Goal: Transaction & Acquisition: Purchase product/service

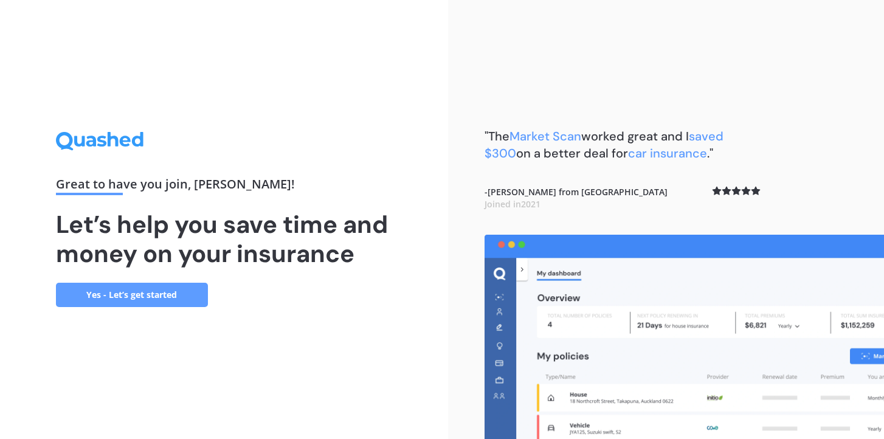
click at [160, 295] on link "Yes - Let’s get started" at bounding box center [132, 295] width 152 height 24
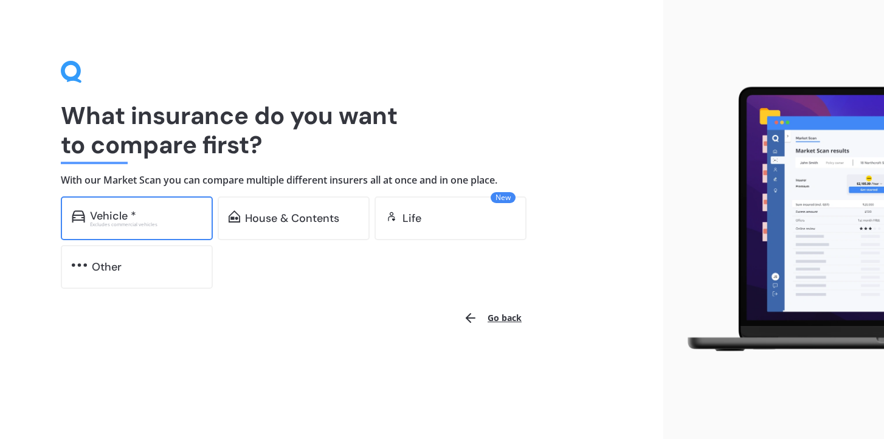
click at [150, 215] on div "Vehicle *" at bounding box center [146, 216] width 112 height 12
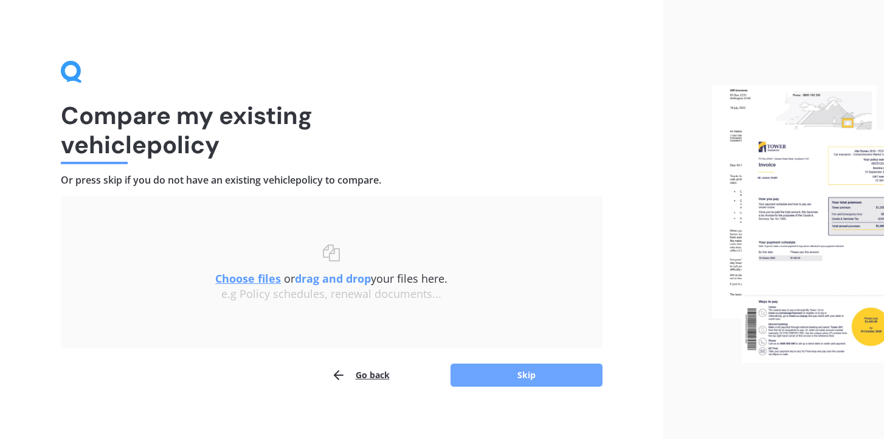
click at [498, 373] on button "Skip" at bounding box center [526, 374] width 152 height 23
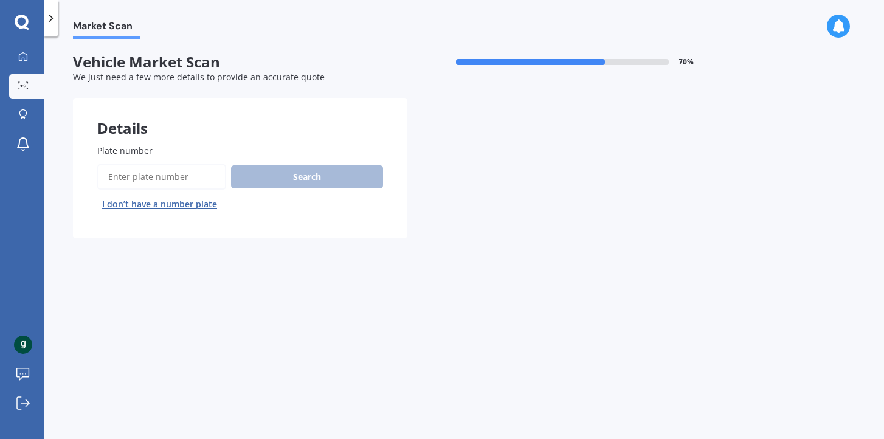
click at [165, 174] on input "Plate number" at bounding box center [161, 177] width 129 height 26
type input "lfh592"
click at [288, 173] on button "Search" at bounding box center [307, 176] width 152 height 23
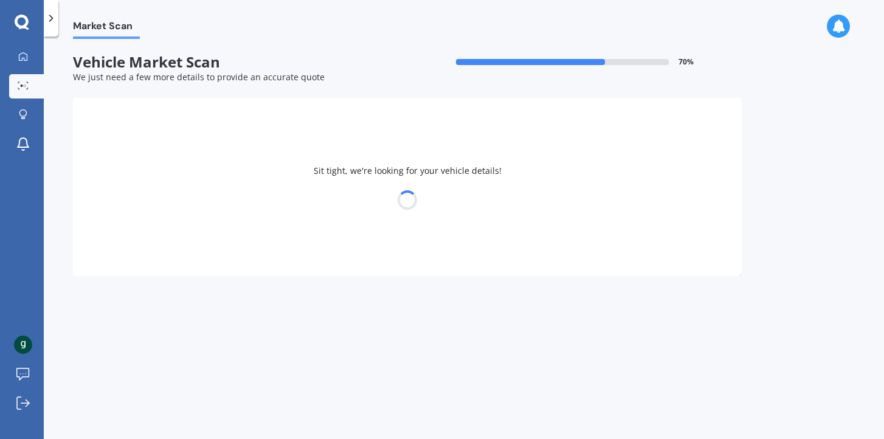
select select "MAZDA"
select select "CX3"
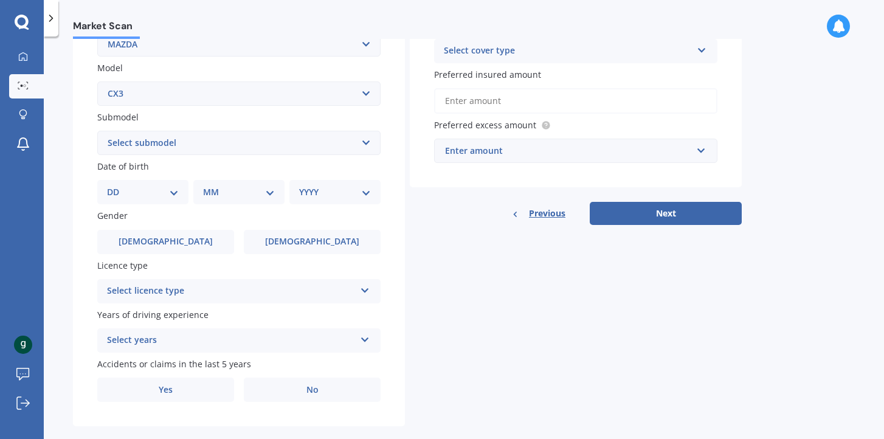
scroll to position [280, 0]
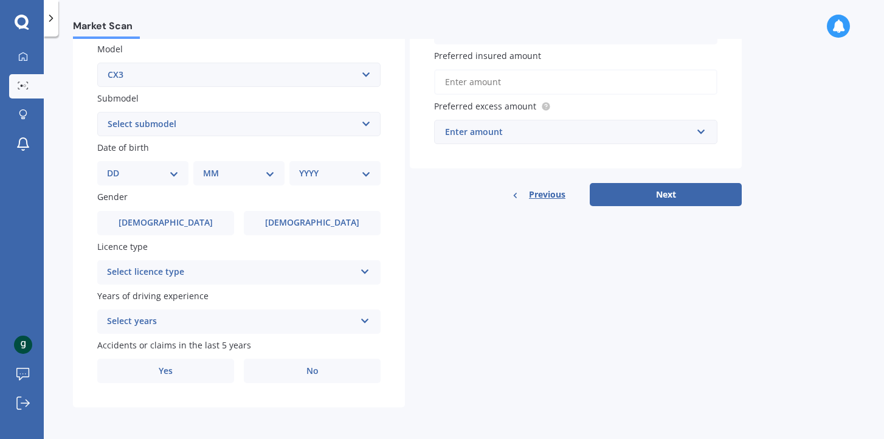
click at [188, 123] on select "Select submodel (All other) AWD 1.5L GSX diesel AWD 1.5L limited diesel AWD 2.0…" at bounding box center [238, 124] width 283 height 24
select select "AWD 2.0L GSX PETROL"
click at [97, 112] on select "Select submodel (All other) AWD 1.5L GSX diesel AWD 1.5L limited diesel AWD 2.0…" at bounding box center [238, 124] width 283 height 24
click at [160, 175] on select "DD 01 02 03 04 05 06 07 08 09 10 11 12 13 14 15 16 17 18 19 20 21 22 23 24 25 2…" at bounding box center [143, 173] width 72 height 13
select select "06"
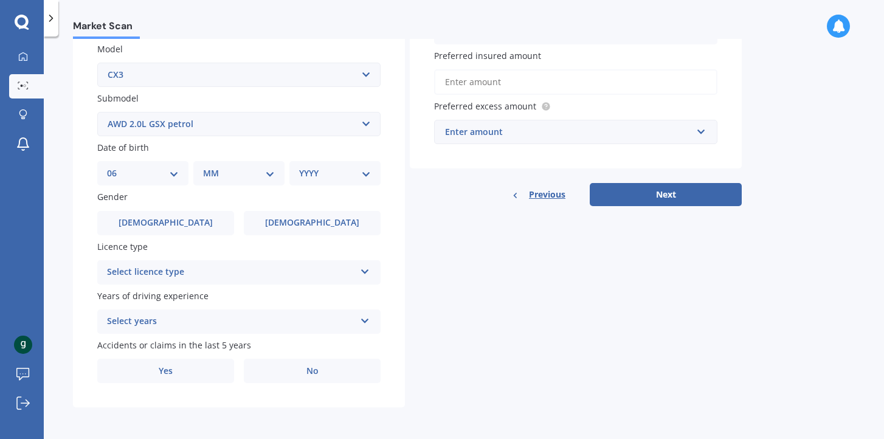
click at [117, 167] on select "DD 01 02 03 04 05 06 07 08 09 10 11 12 13 14 15 16 17 18 19 20 21 22 23 24 25 2…" at bounding box center [143, 173] width 72 height 13
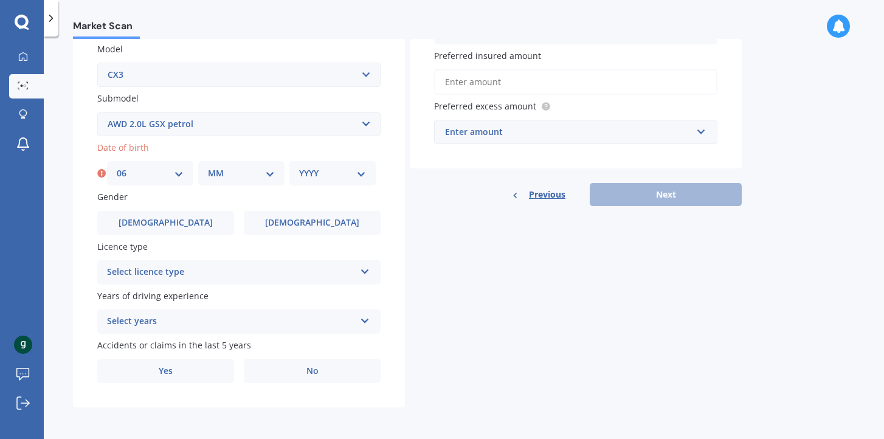
click at [221, 168] on select "MM 01 02 03 04 05 06 07 08 09 10 11 12" at bounding box center [241, 173] width 67 height 13
select select "06"
click at [208, 167] on select "MM 01 02 03 04 05 06 07 08 09 10 11 12" at bounding box center [241, 173] width 67 height 13
click at [165, 174] on select "DD 01 02 03 04 05 06 07 08 09 10 11 12 13 14 15 16 17 18 19 20 21 22 23 24 25 2…" at bounding box center [150, 173] width 67 height 13
select select "05"
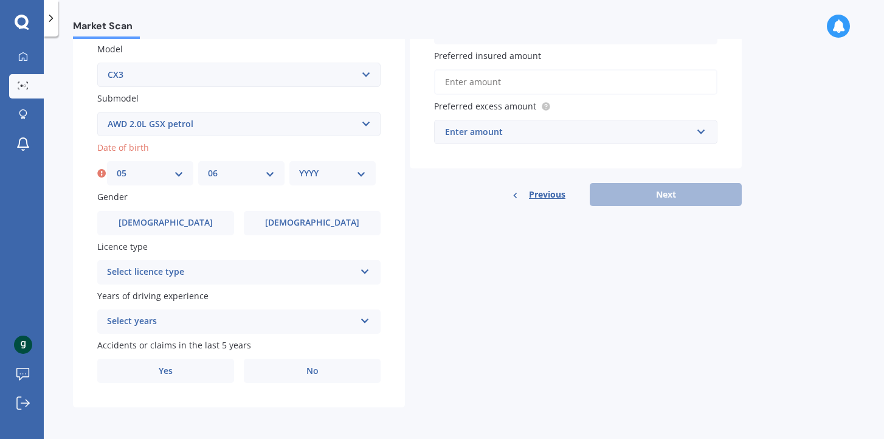
click at [117, 167] on select "DD 01 02 03 04 05 06 07 08 09 10 11 12 13 14 15 16 17 18 19 20 21 22 23 24 25 2…" at bounding box center [150, 173] width 67 height 13
click at [322, 173] on select "YYYY 2025 2024 2023 2022 2021 2020 2019 2018 2017 2016 2015 2014 2013 2012 2011…" at bounding box center [332, 173] width 67 height 13
select select "2006"
click at [299, 167] on select "YYYY 2025 2024 2023 2022 2021 2020 2019 2018 2017 2016 2015 2014 2013 2012 2011…" at bounding box center [332, 173] width 67 height 13
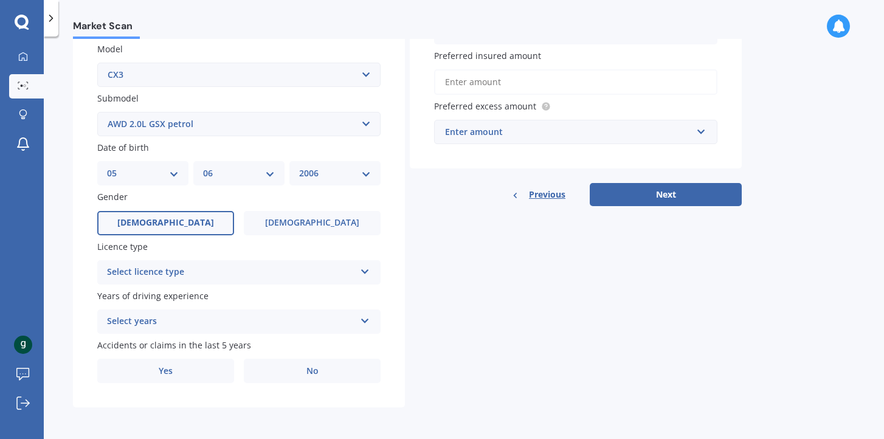
click at [166, 222] on span "[DEMOGRAPHIC_DATA]" at bounding box center [165, 223] width 97 height 10
click at [0, 0] on input "[DEMOGRAPHIC_DATA]" at bounding box center [0, 0] width 0 height 0
click at [155, 275] on div "Select licence type" at bounding box center [231, 272] width 248 height 15
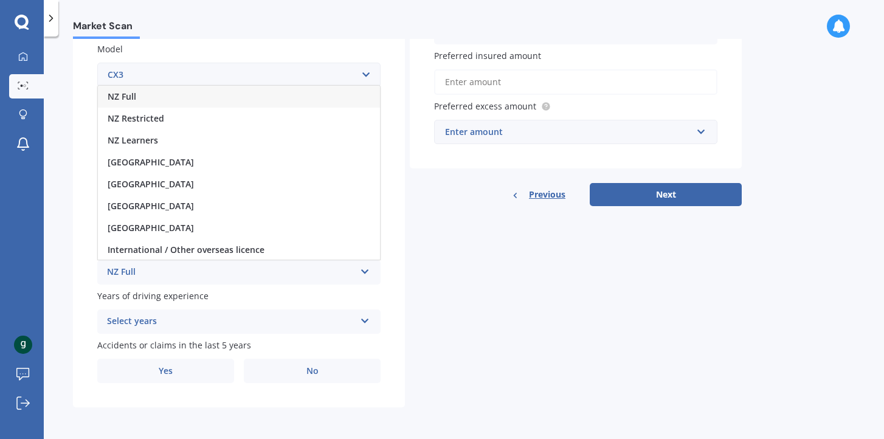
click at [144, 96] on div "NZ Full" at bounding box center [239, 97] width 282 height 22
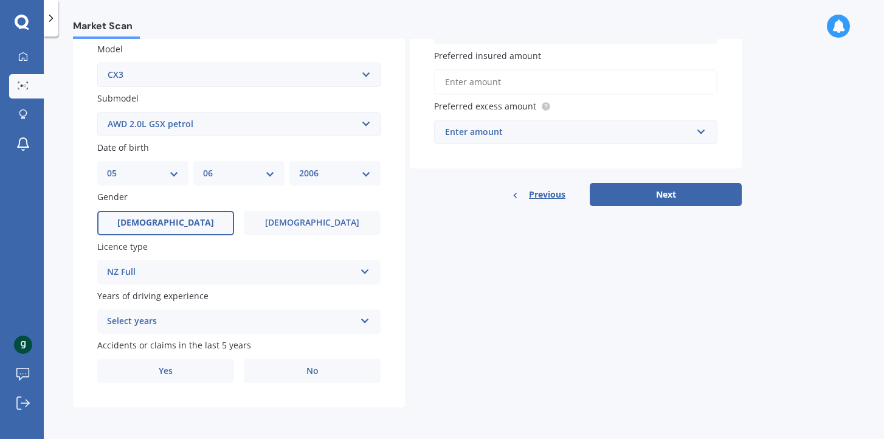
click at [171, 318] on div "Select years" at bounding box center [231, 321] width 248 height 15
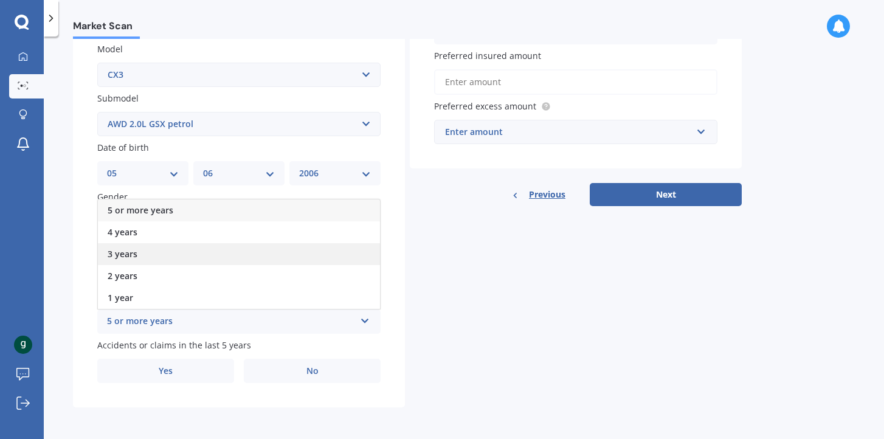
click at [136, 253] on span "3 years" at bounding box center [123, 254] width 30 height 12
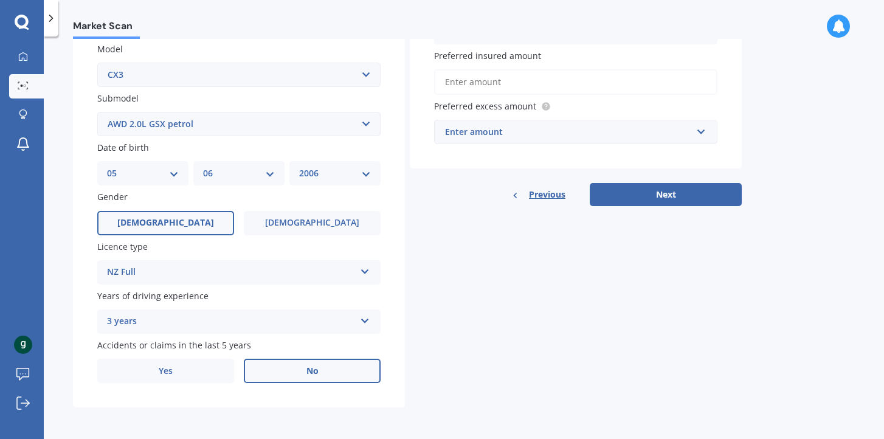
click at [287, 371] on label "No" at bounding box center [312, 371] width 137 height 24
click at [0, 0] on input "No" at bounding box center [0, 0] width 0 height 0
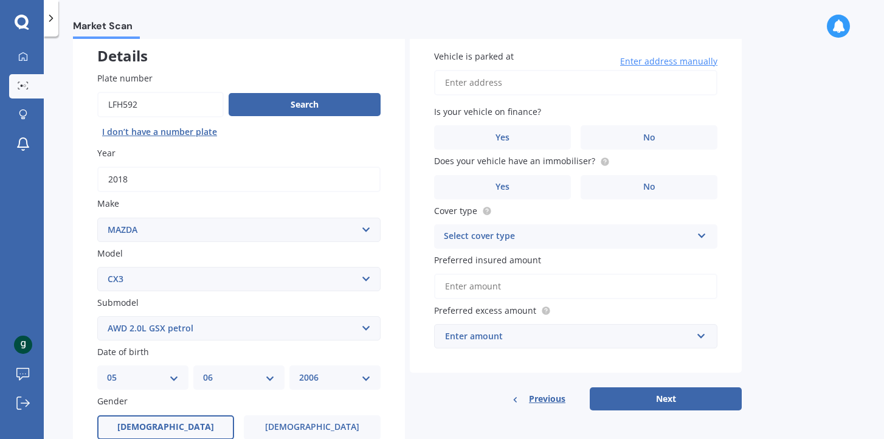
scroll to position [0, 0]
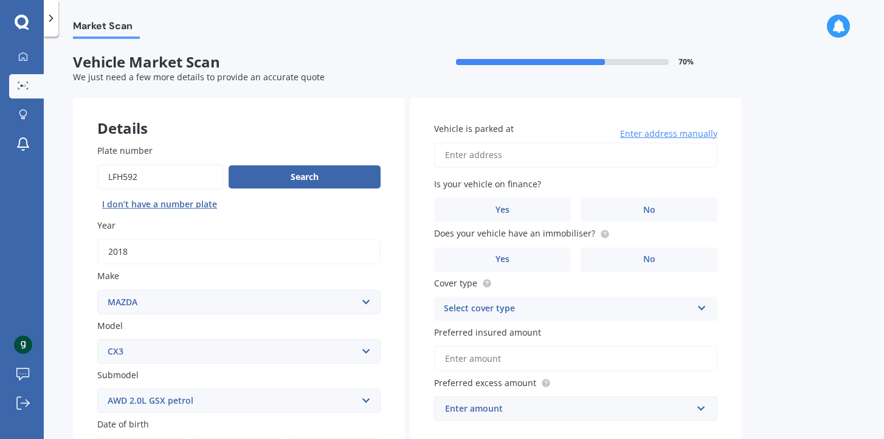
click at [498, 156] on input "Vehicle is parked at" at bounding box center [575, 155] width 283 height 26
type input "[STREET_ADDRESS][PERSON_NAME]"
click at [633, 210] on label "No" at bounding box center [648, 210] width 137 height 24
click at [0, 0] on input "No" at bounding box center [0, 0] width 0 height 0
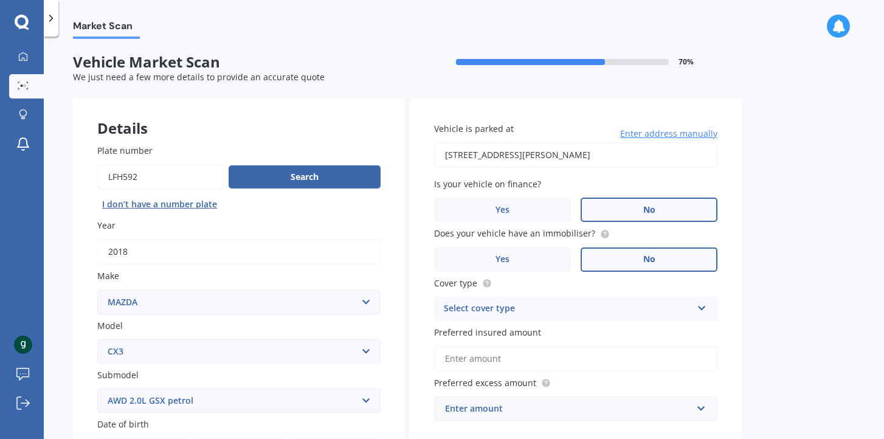
click at [646, 261] on span "No" at bounding box center [649, 259] width 12 height 10
click at [0, 0] on input "No" at bounding box center [0, 0] width 0 height 0
click at [599, 311] on div "Select cover type" at bounding box center [568, 308] width 248 height 15
click at [496, 332] on span "Comprehensive" at bounding box center [476, 332] width 64 height 12
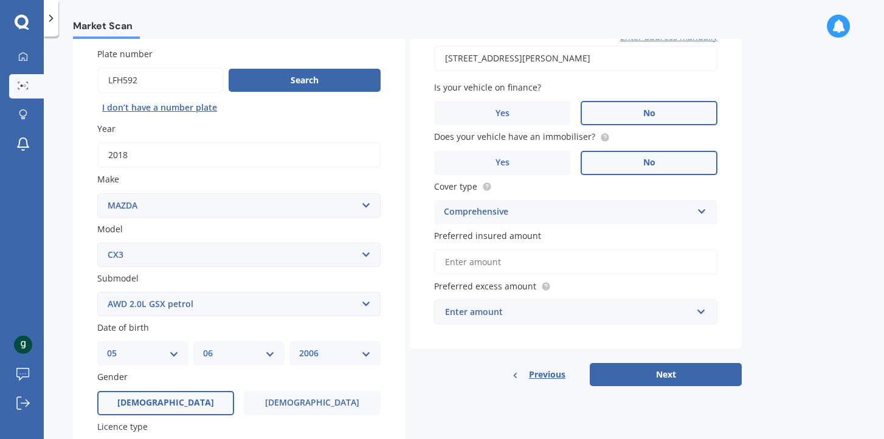
scroll to position [105, 0]
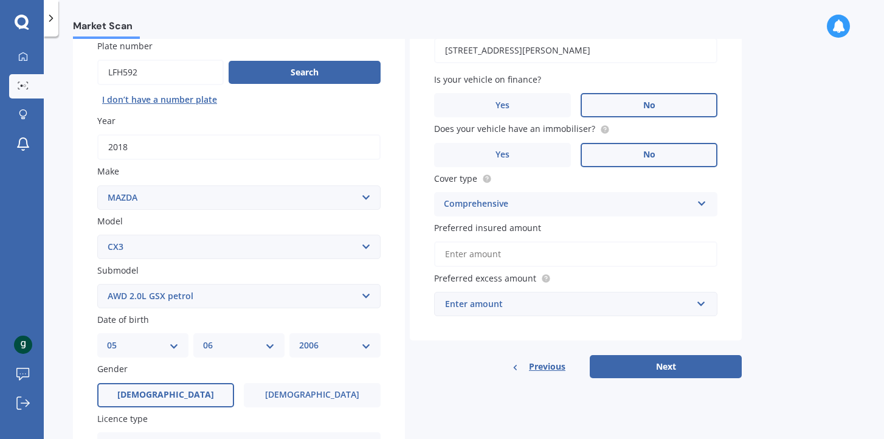
click at [540, 257] on input "Preferred insured amount" at bounding box center [575, 254] width 283 height 26
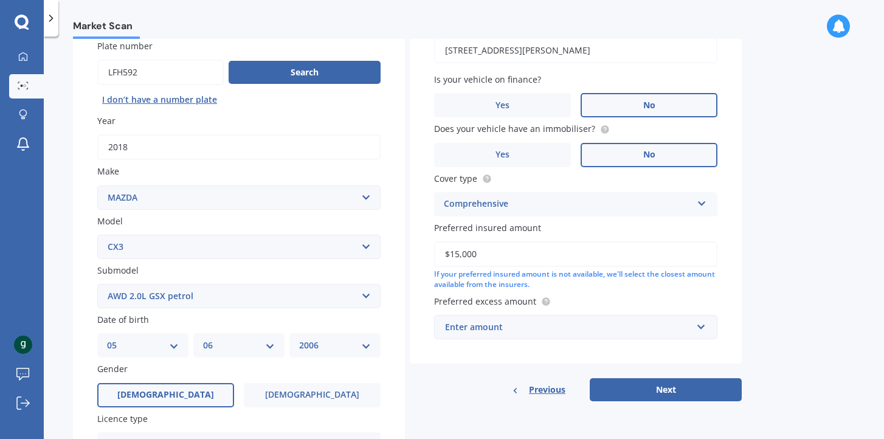
type input "$15,000"
click at [537, 332] on div "Enter amount" at bounding box center [568, 326] width 247 height 13
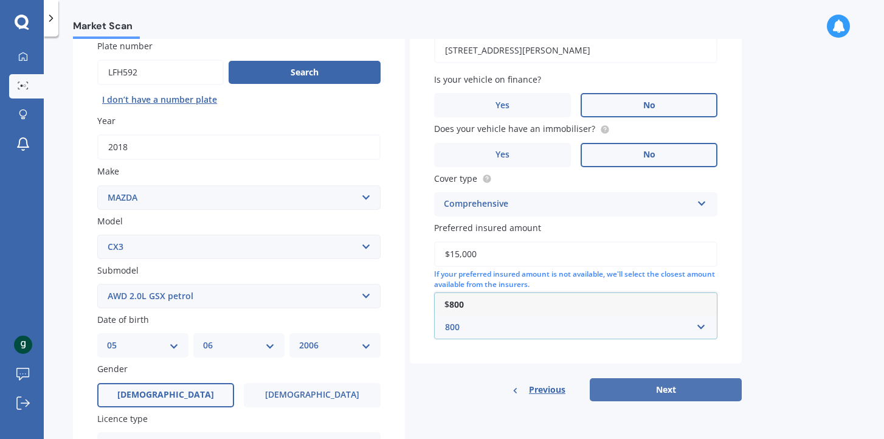
type input "800"
click at [639, 394] on button "Next" at bounding box center [666, 389] width 152 height 23
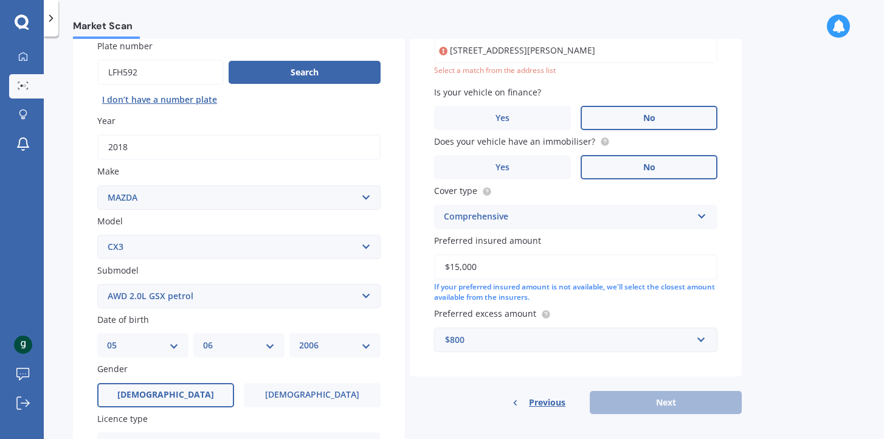
scroll to position [83, 0]
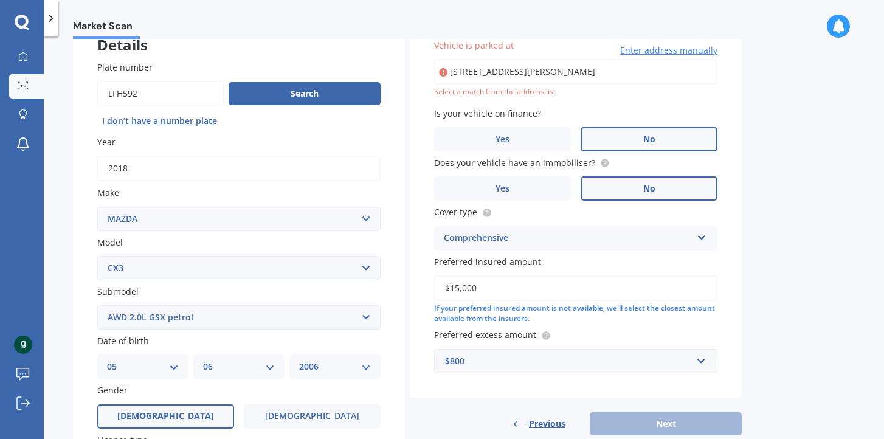
click at [532, 95] on div "Select a match from the address list" at bounding box center [575, 92] width 283 height 10
click at [507, 91] on div "Select a match from the address list" at bounding box center [575, 92] width 283 height 10
click at [663, 67] on input "[STREET_ADDRESS][PERSON_NAME]" at bounding box center [575, 72] width 283 height 26
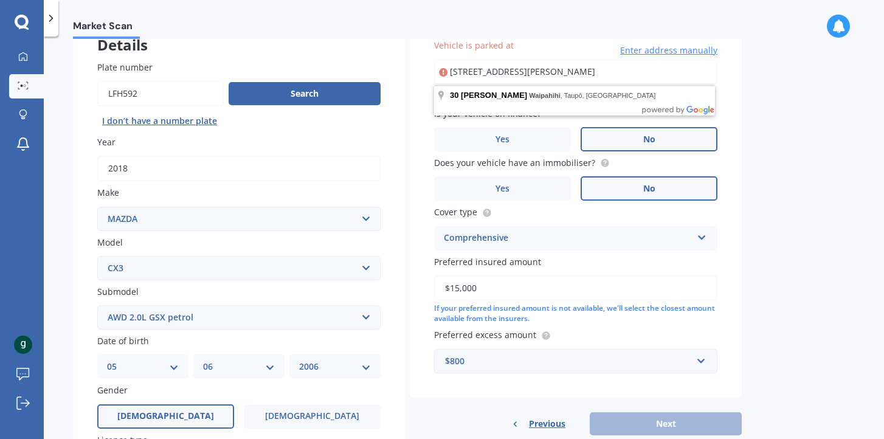
click at [667, 73] on input "[STREET_ADDRESS][PERSON_NAME]" at bounding box center [575, 72] width 283 height 26
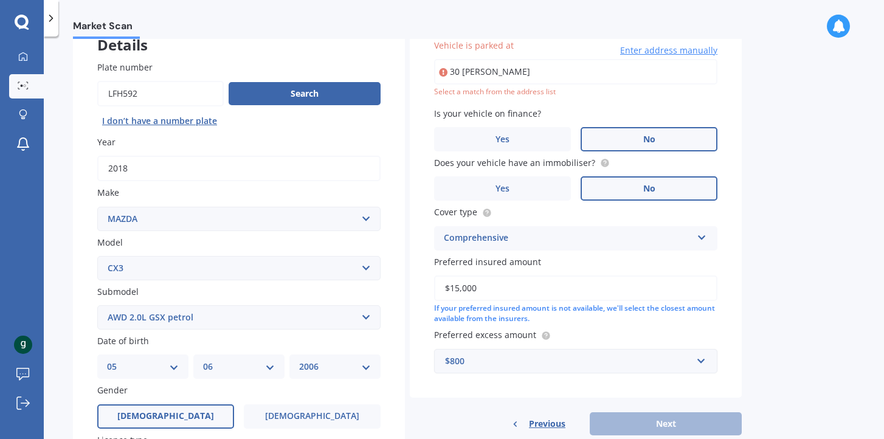
click at [415, 162] on div "Vehicle is parked at [GEOGRAPHIC_DATA][PERSON_NAME] Enter address manually Sele…" at bounding box center [576, 206] width 332 height 383
click at [529, 78] on input "30 [PERSON_NAME]" at bounding box center [575, 72] width 283 height 26
type input "[STREET_ADDRESS][PERSON_NAME]"
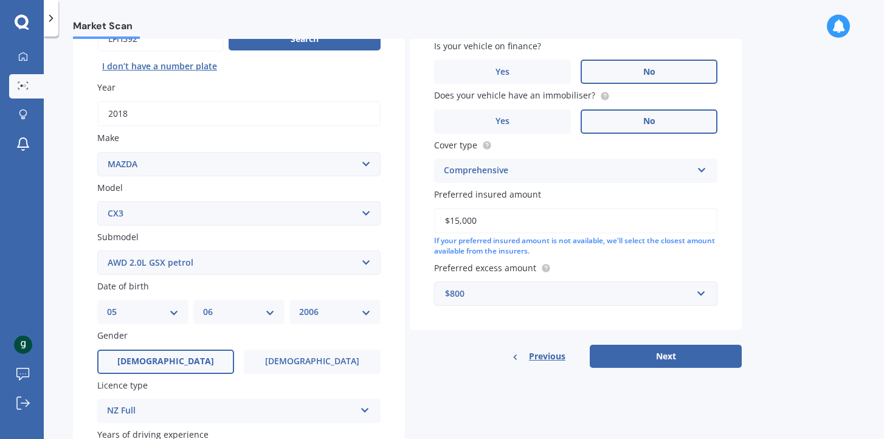
scroll to position [178, 0]
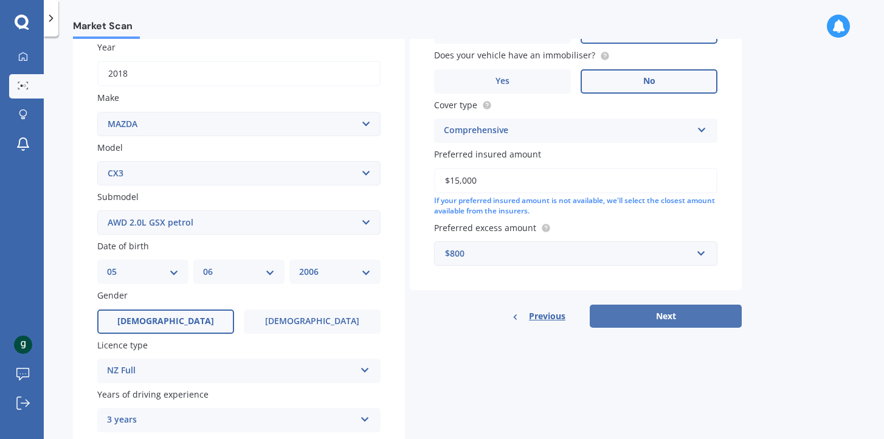
click at [646, 317] on button "Next" at bounding box center [666, 316] width 152 height 23
select select "05"
select select "06"
select select "2006"
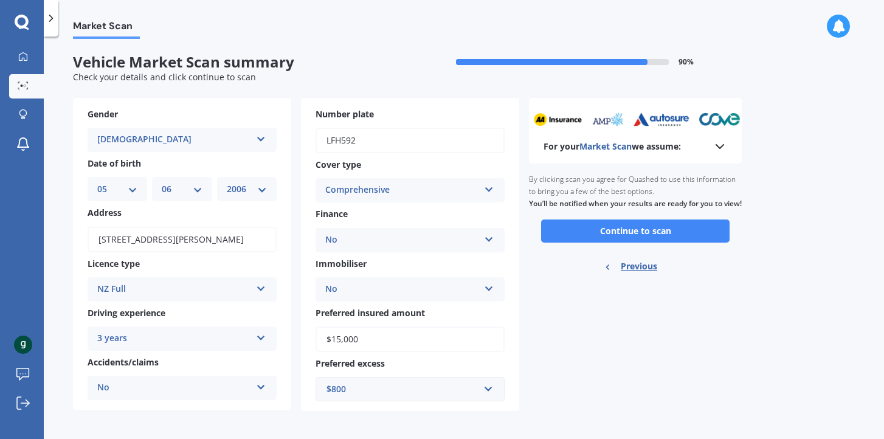
scroll to position [5, 0]
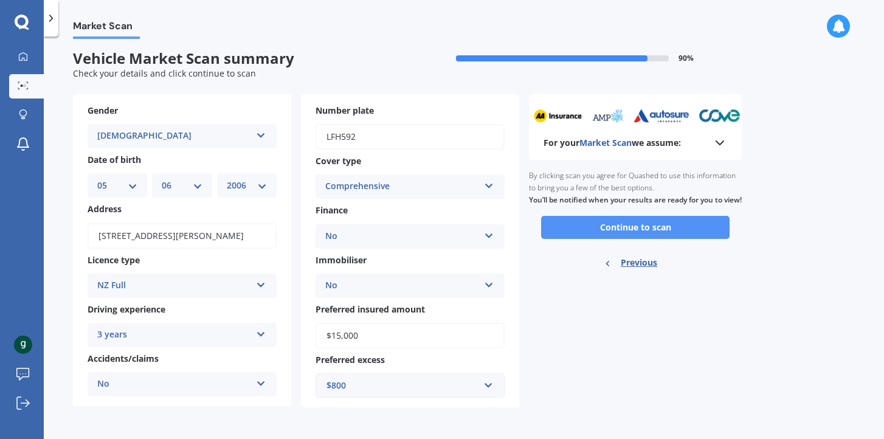
click at [611, 235] on button "Continue to scan" at bounding box center [635, 227] width 188 height 23
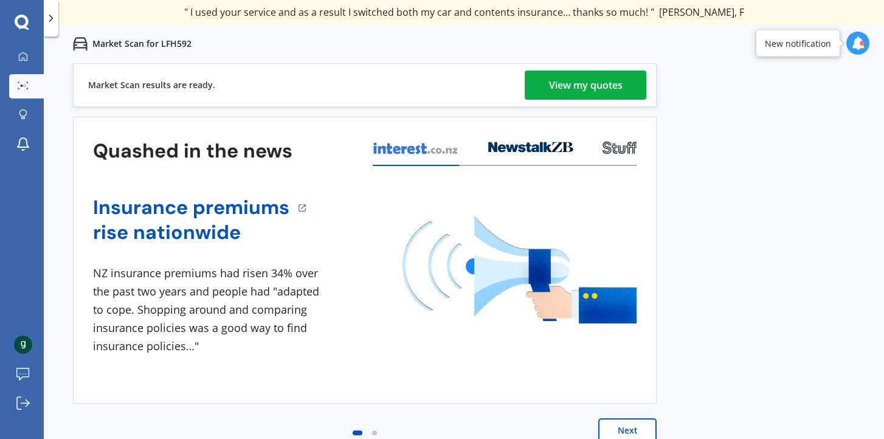
click at [591, 88] on div "View my quotes" at bounding box center [586, 85] width 74 height 29
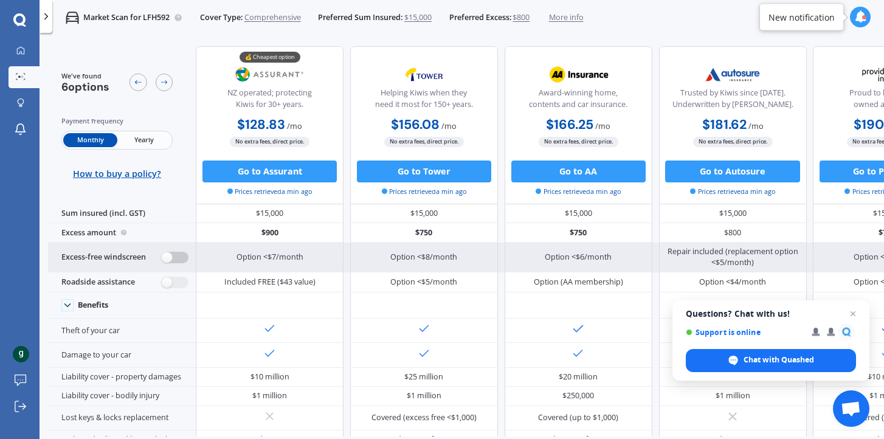
click at [173, 258] on label at bounding box center [175, 258] width 27 height 12
radio input "true"
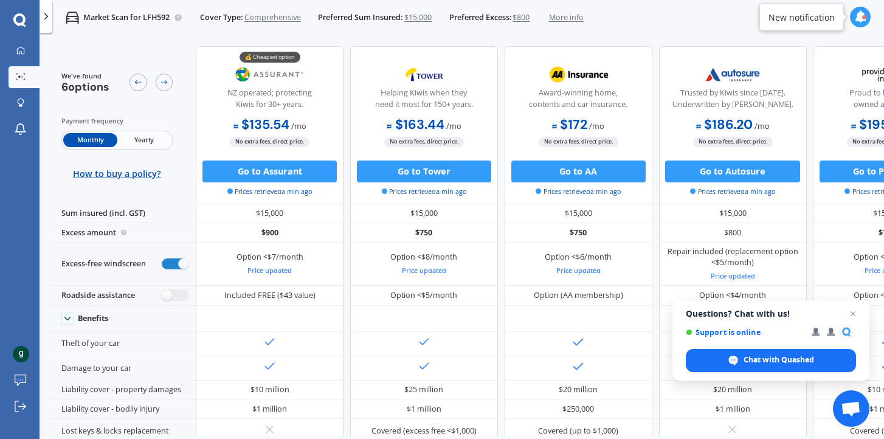
click at [279, 74] on img at bounding box center [269, 74] width 72 height 27
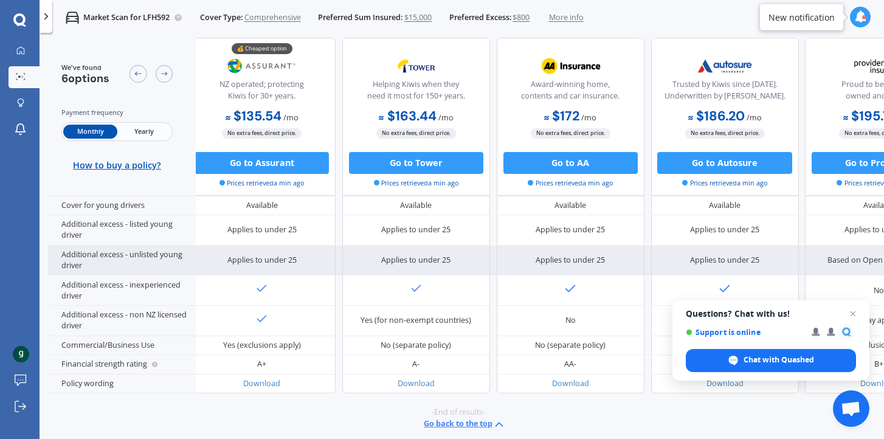
scroll to position [621, 13]
